Goal: Information Seeking & Learning: Learn about a topic

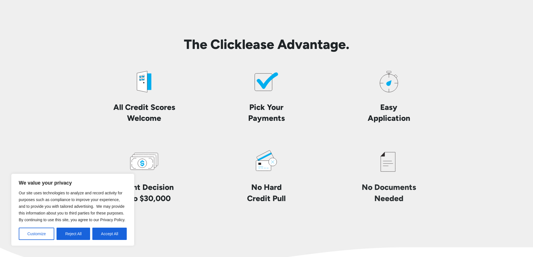
scroll to position [1344, 0]
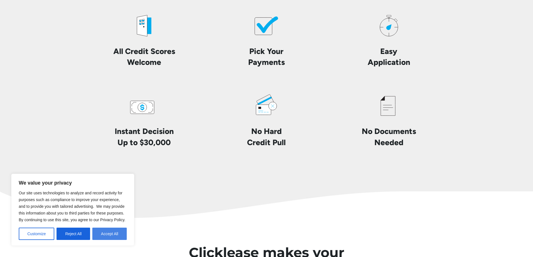
click at [102, 233] on button "Accept All" at bounding box center [109, 234] width 34 height 12
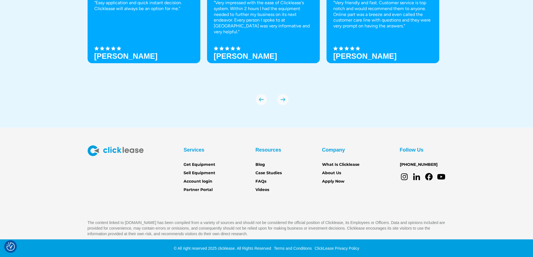
scroll to position [1974, 0]
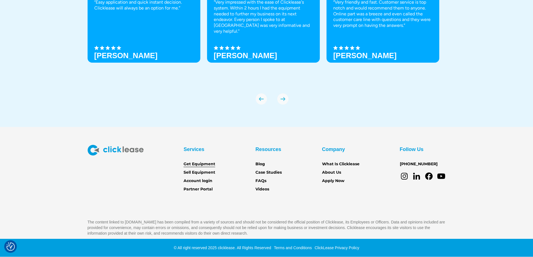
click at [210, 162] on link "Get Equipment" at bounding box center [200, 164] width 32 height 6
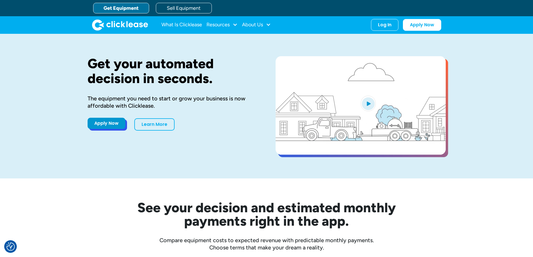
click at [110, 124] on link "Apply Now" at bounding box center [107, 123] width 38 height 11
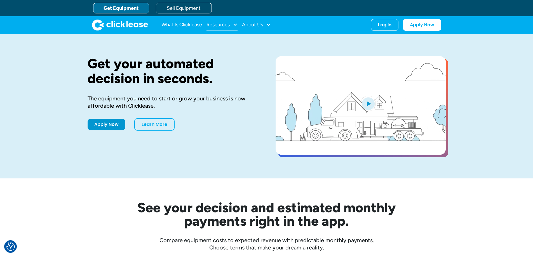
click at [215, 25] on div "Resources" at bounding box center [218, 25] width 23 height 0
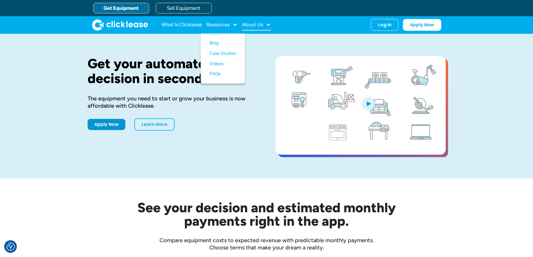
click at [247, 25] on div "About Us" at bounding box center [252, 25] width 21 height 0
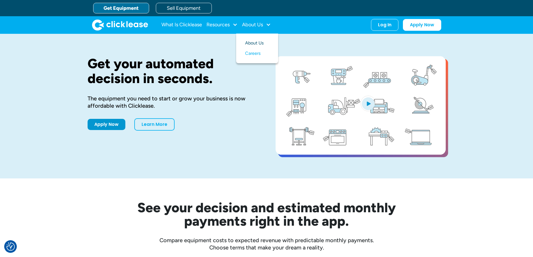
click at [250, 40] on link "About Us" at bounding box center [257, 43] width 24 height 10
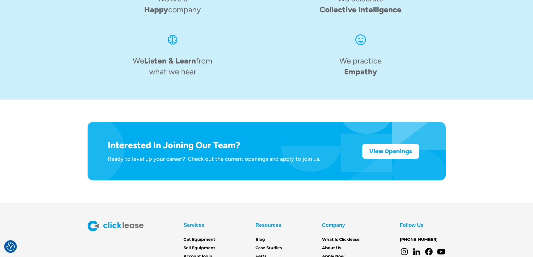
scroll to position [840, 0]
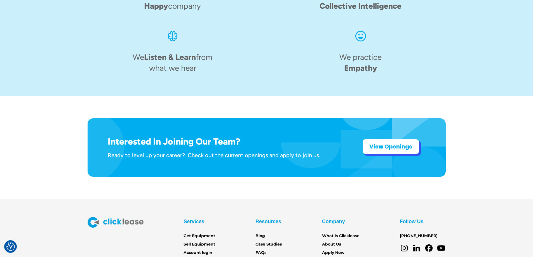
click at [383, 143] on strong "View Openings" at bounding box center [391, 147] width 43 height 8
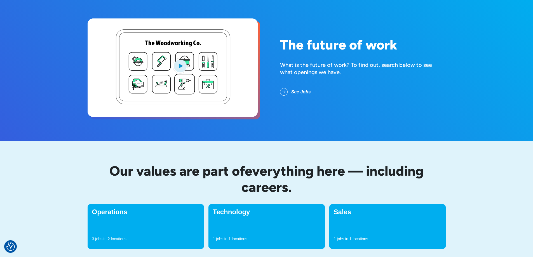
scroll to position [112, 0]
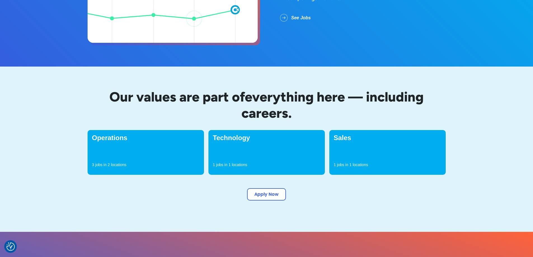
click at [371, 162] on div "Sales 1 jobs in 1 locations" at bounding box center [388, 152] width 117 height 45
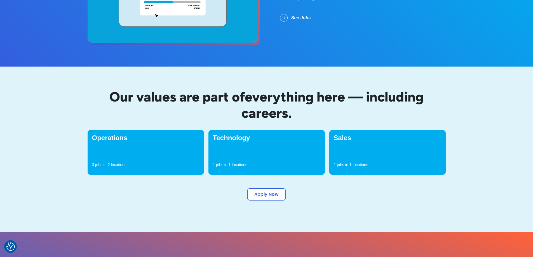
click at [346, 163] on p "jobs in" at bounding box center [342, 165] width 11 height 6
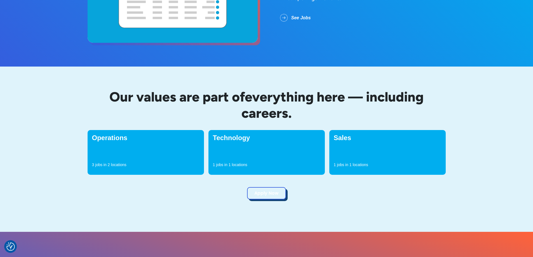
click at [275, 194] on link "Apply Now" at bounding box center [266, 193] width 39 height 12
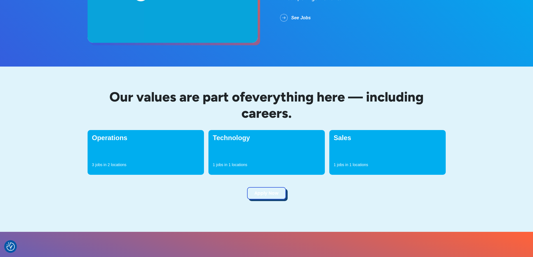
click at [257, 192] on link "Apply Now" at bounding box center [266, 193] width 39 height 12
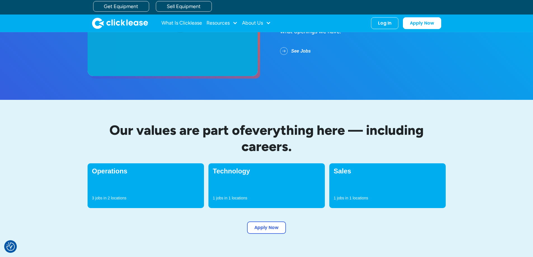
scroll to position [0, 0]
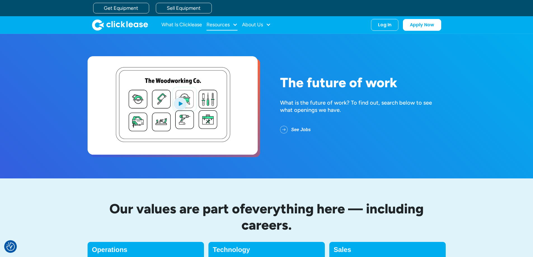
click at [217, 25] on div "Resources" at bounding box center [218, 25] width 23 height 0
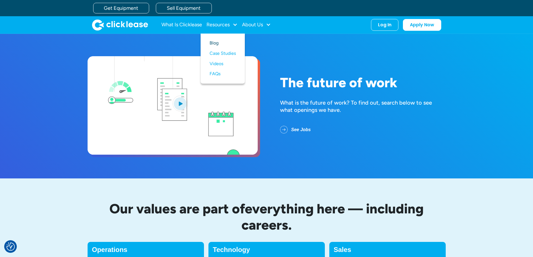
click at [218, 43] on link "Blog" at bounding box center [223, 43] width 26 height 10
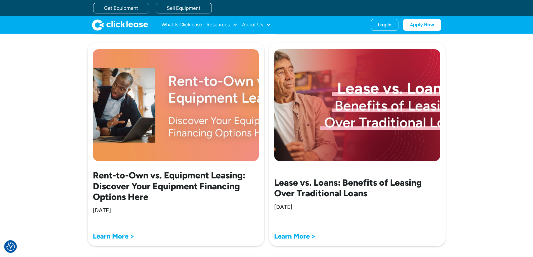
scroll to position [756, 0]
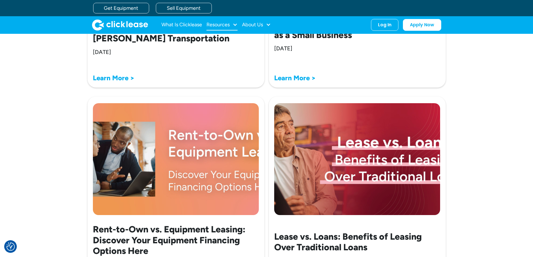
click at [226, 21] on div "Resources" at bounding box center [222, 24] width 31 height 11
click at [219, 71] on link "FAQs" at bounding box center [223, 74] width 26 height 10
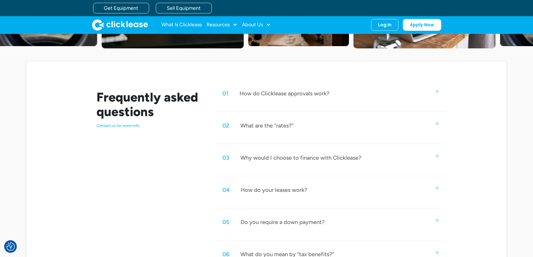
scroll to position [112, 0]
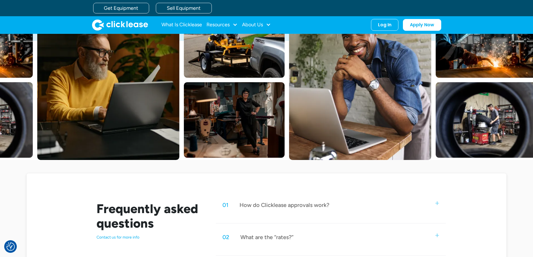
click at [116, 22] on img "home" at bounding box center [120, 24] width 56 height 11
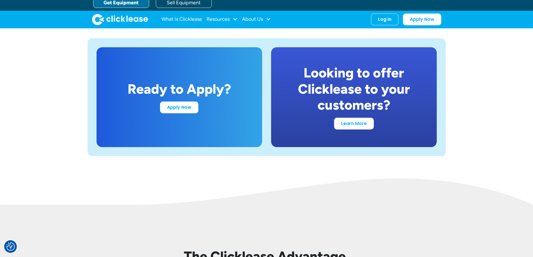
scroll to position [1064, 0]
